Goal: Use online tool/utility

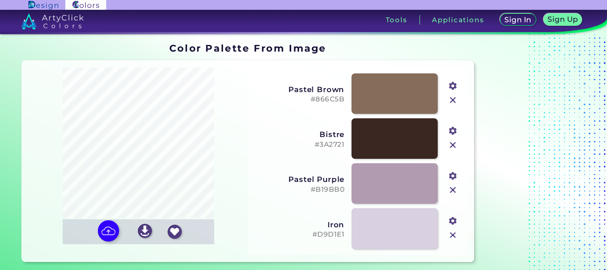
type input "#866c5b"
type input "#3a2721"
type input "#b19bb0"
type input "#d9d1e1"
click at [111, 230] on img at bounding box center [109, 231] width 26 height 26
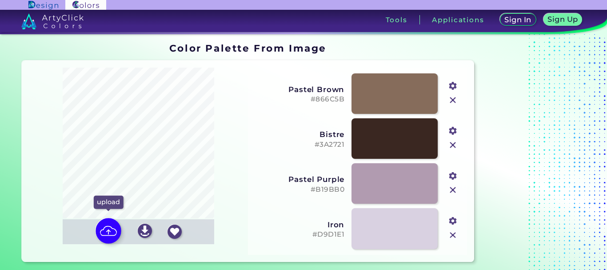
click at [0, 0] on input "file" at bounding box center [0, 0] width 0 height 0
